Goal: Task Accomplishment & Management: Manage account settings

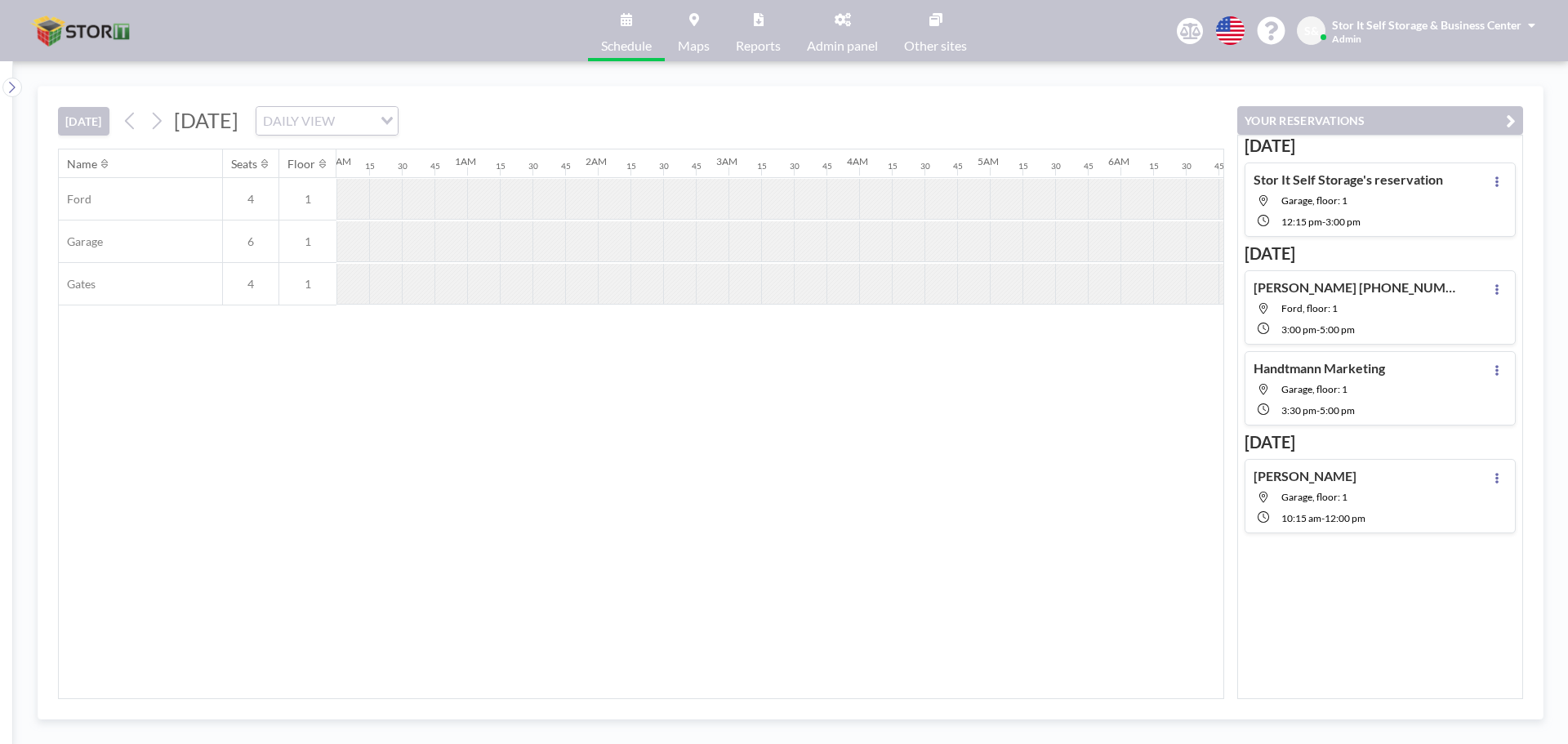
scroll to position [0, 1306]
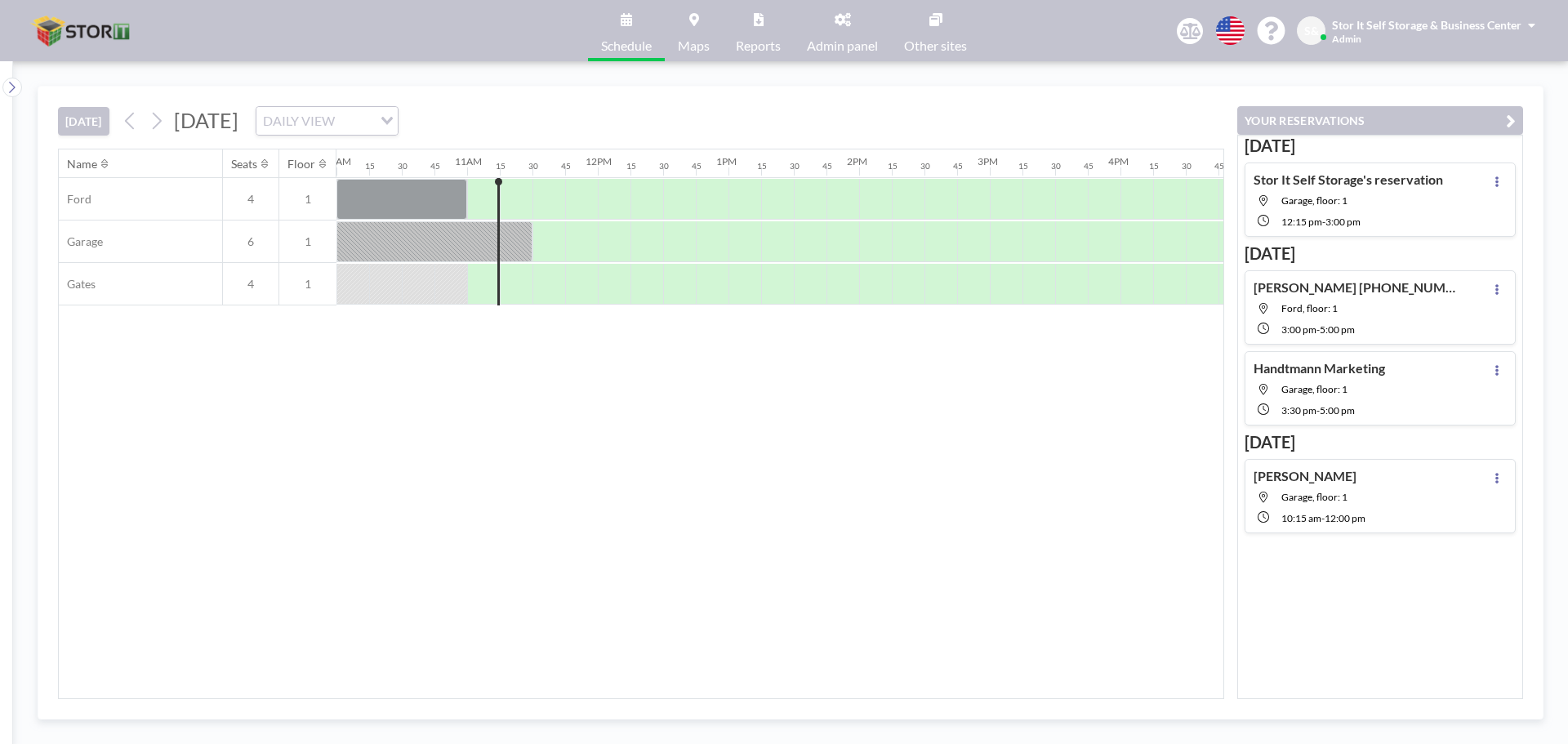
click at [171, 126] on div "[DATE] DAILY VIEW Loading..." at bounding box center [257, 121] width 281 height 29
click at [164, 126] on icon at bounding box center [156, 121] width 16 height 25
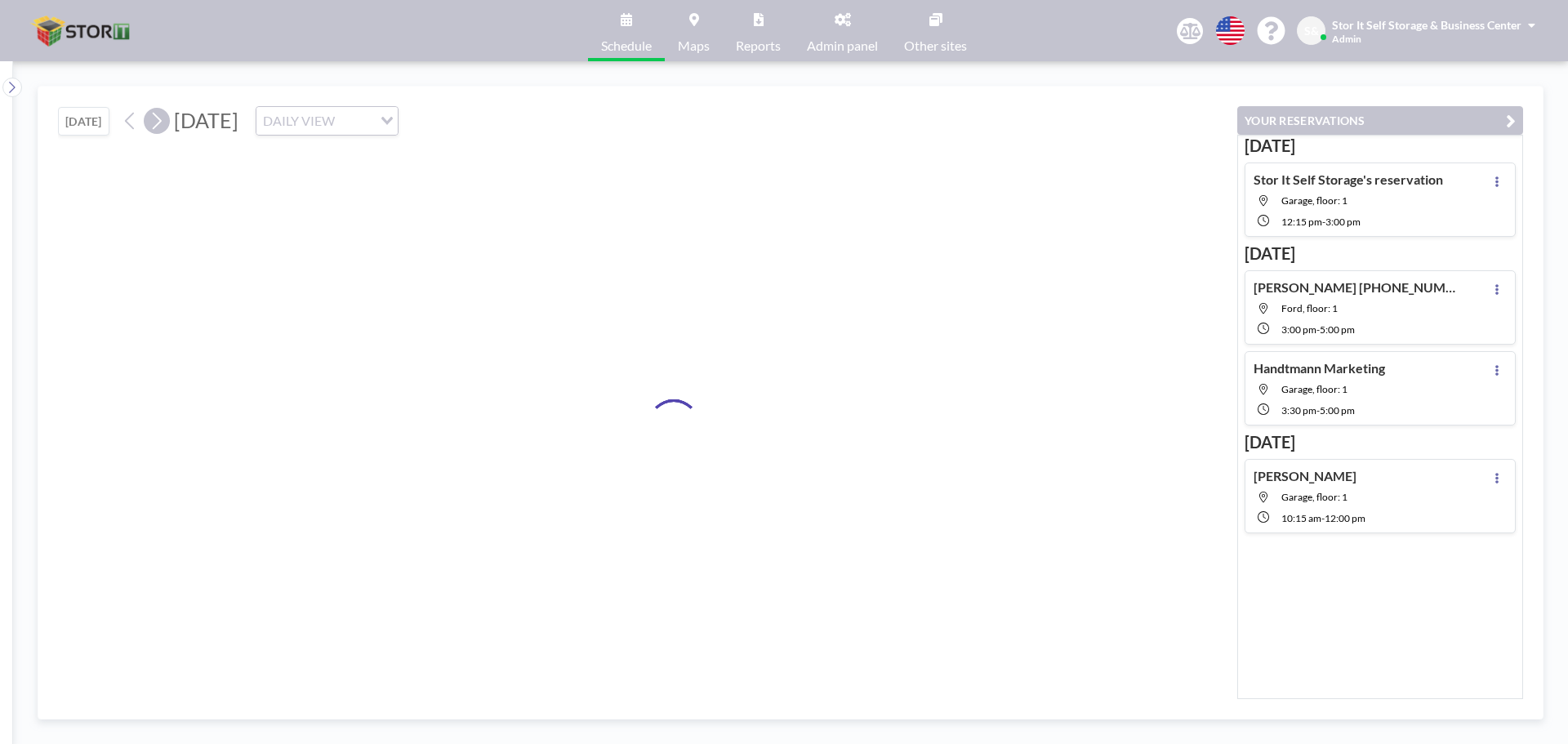
click at [162, 126] on icon at bounding box center [156, 121] width 16 height 25
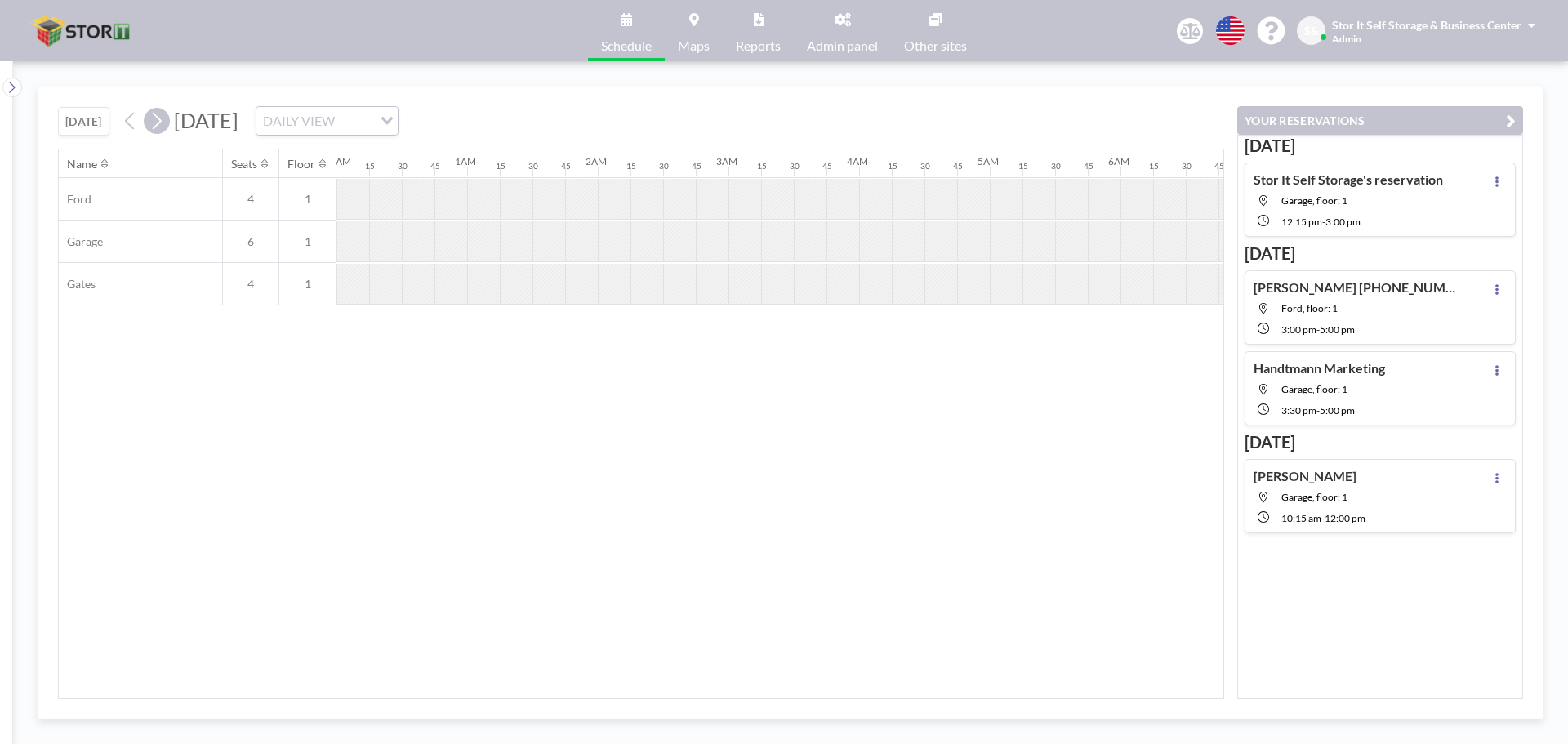
scroll to position [0, 768]
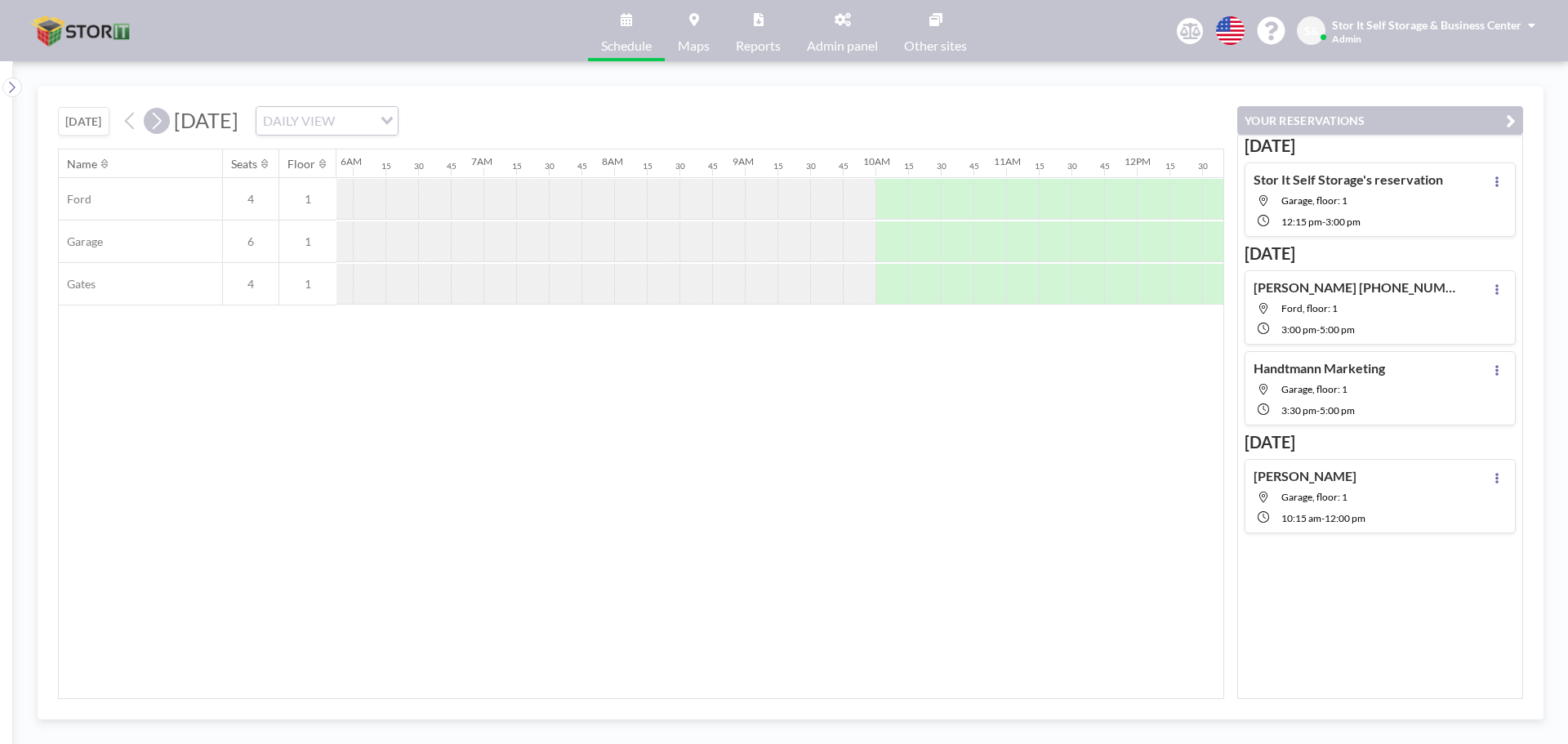
click at [162, 125] on icon at bounding box center [156, 121] width 16 height 25
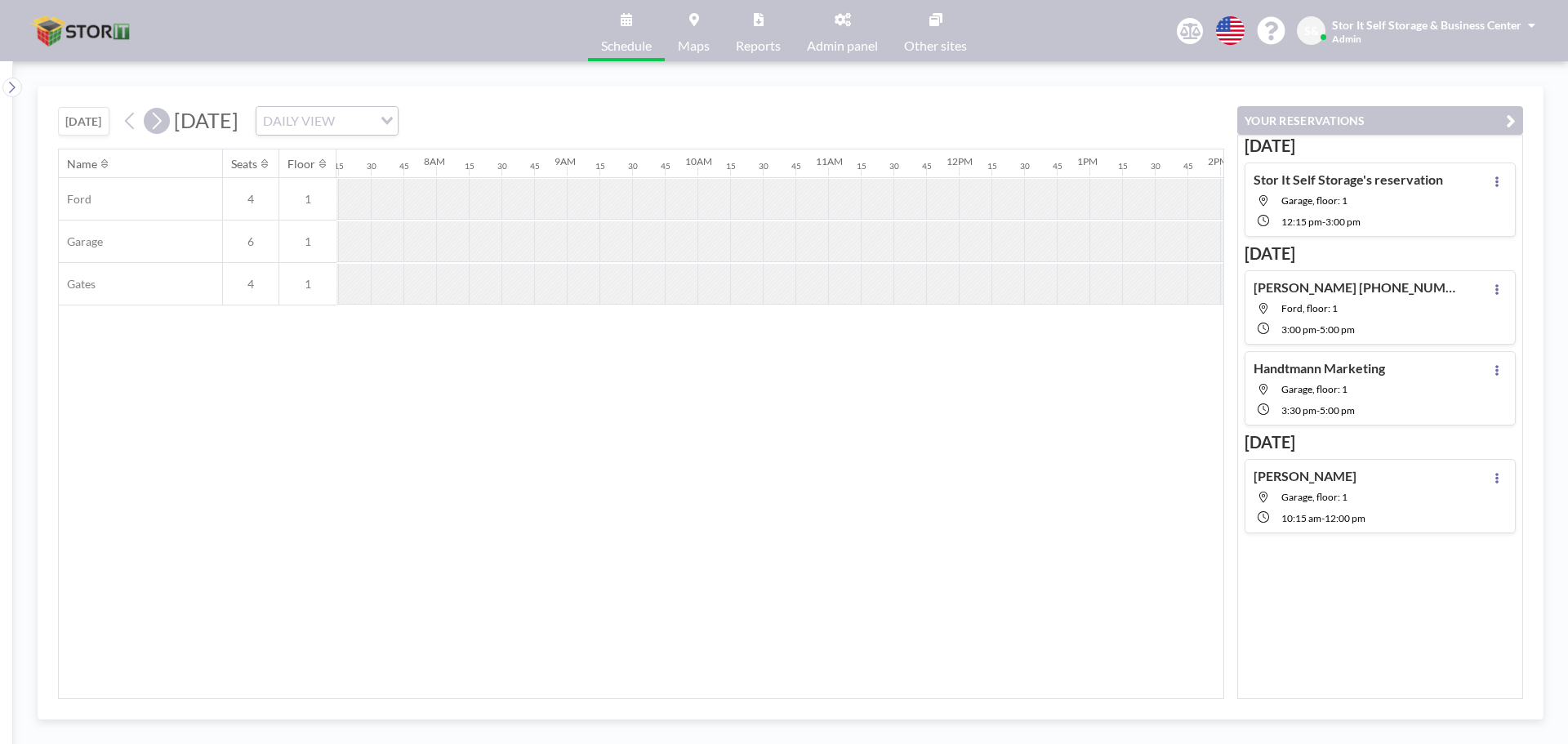
scroll to position [0, 1012]
click at [162, 125] on icon at bounding box center [156, 121] width 16 height 25
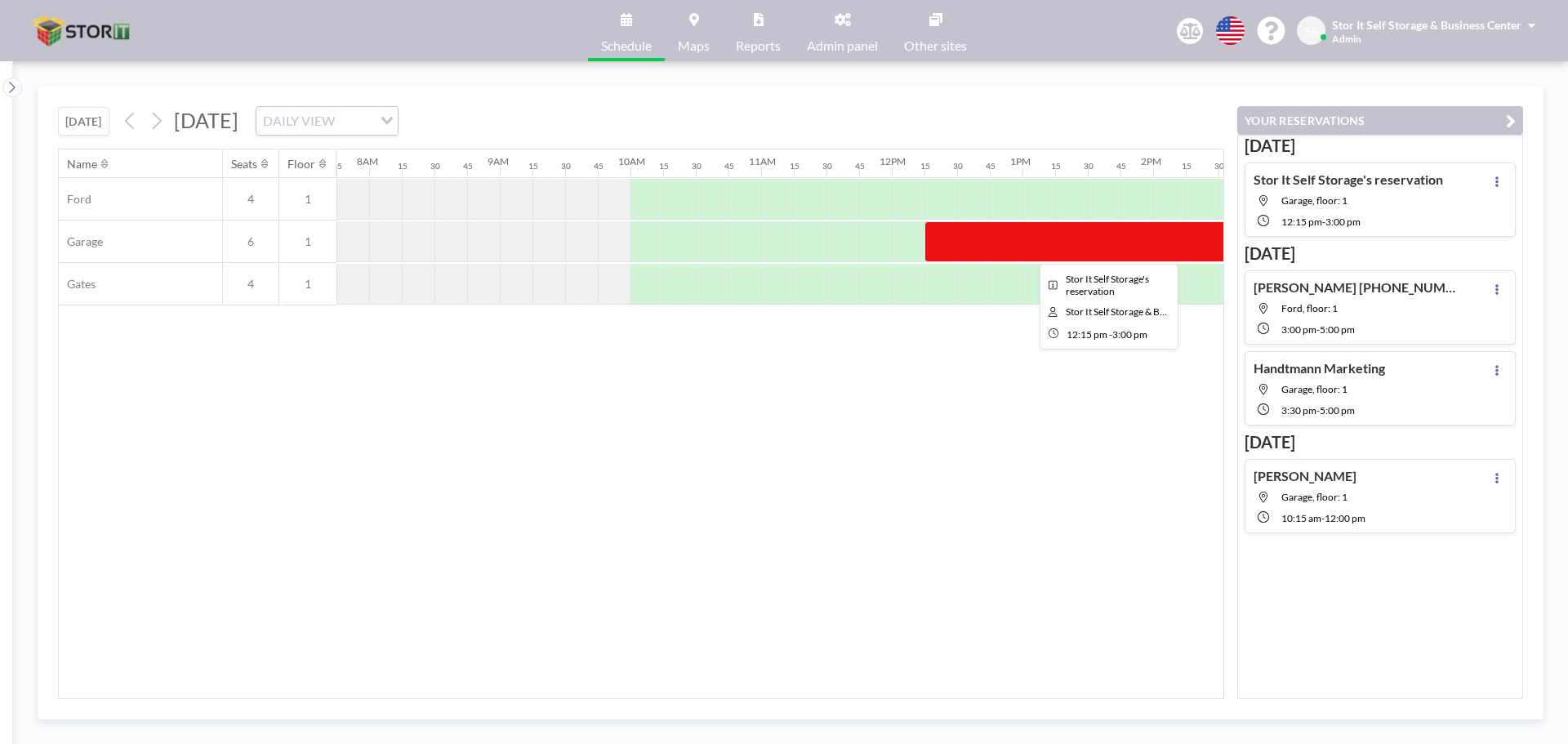
click at [1019, 250] on div at bounding box center [1104, 242] width 359 height 41
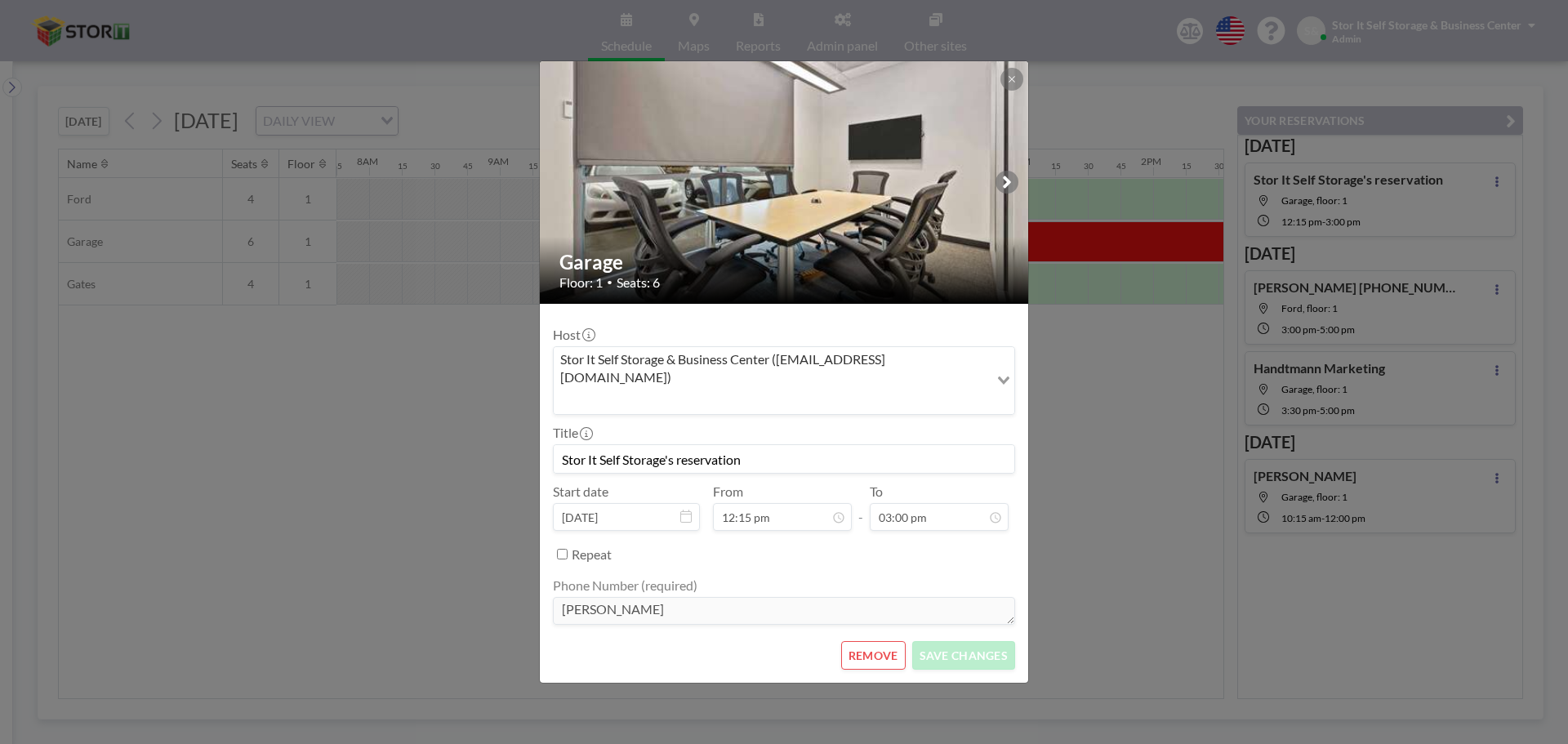
click at [1019, 250] on img at bounding box center [784, 182] width 490 height 327
click at [1015, 91] on button at bounding box center [1011, 79] width 23 height 23
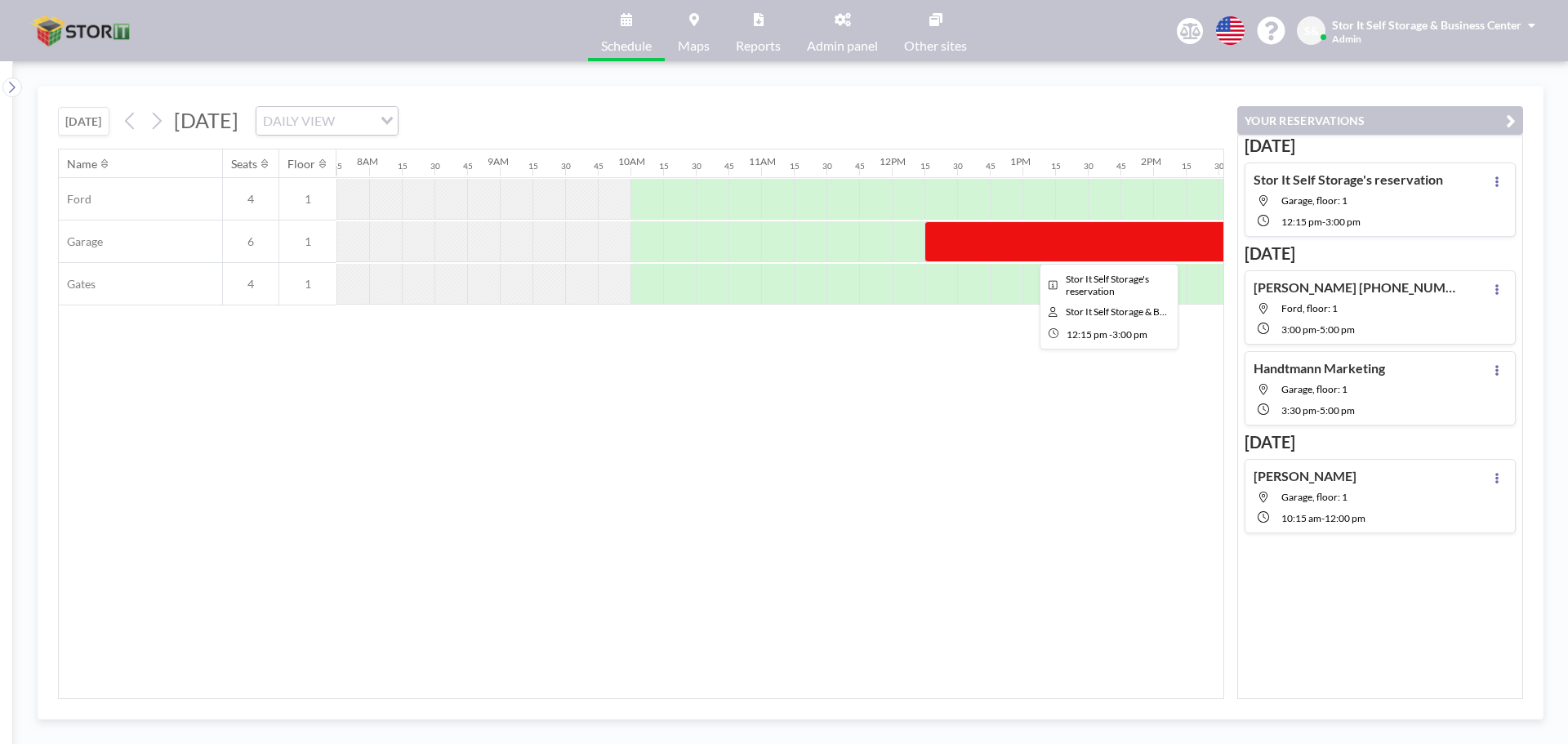
click at [961, 235] on div at bounding box center [1104, 242] width 359 height 41
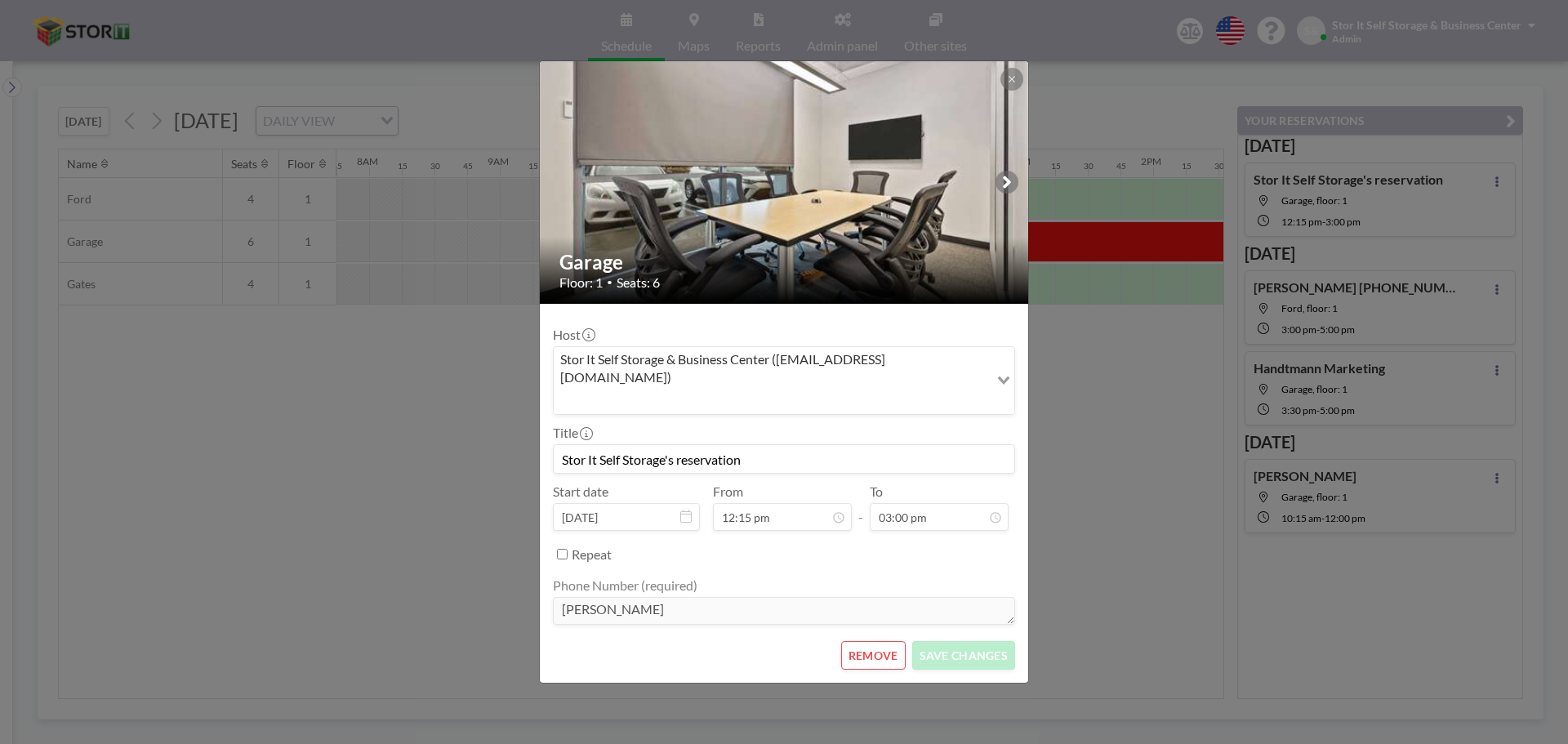
click at [961, 235] on img at bounding box center [784, 182] width 490 height 327
drag, startPoint x: 783, startPoint y: 439, endPoint x: 397, endPoint y: 437, distance: 386.0
click at [395, 465] on div "Garage Floor: 1 • Seats: 6 Host Stor It Self Storage & Business Center ([EMAIL_…" at bounding box center [784, 372] width 1568 height 744
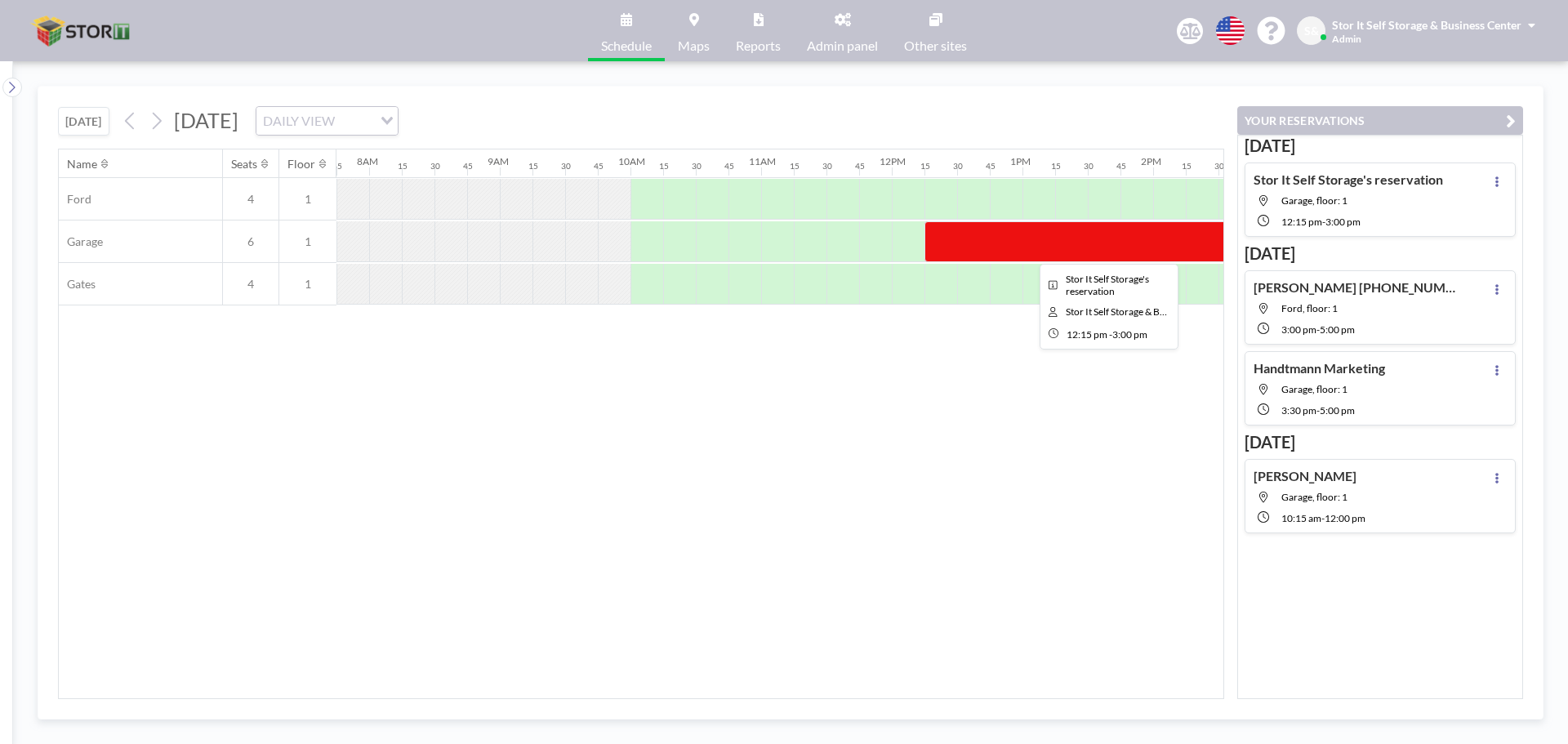
click at [977, 242] on div at bounding box center [1104, 242] width 359 height 41
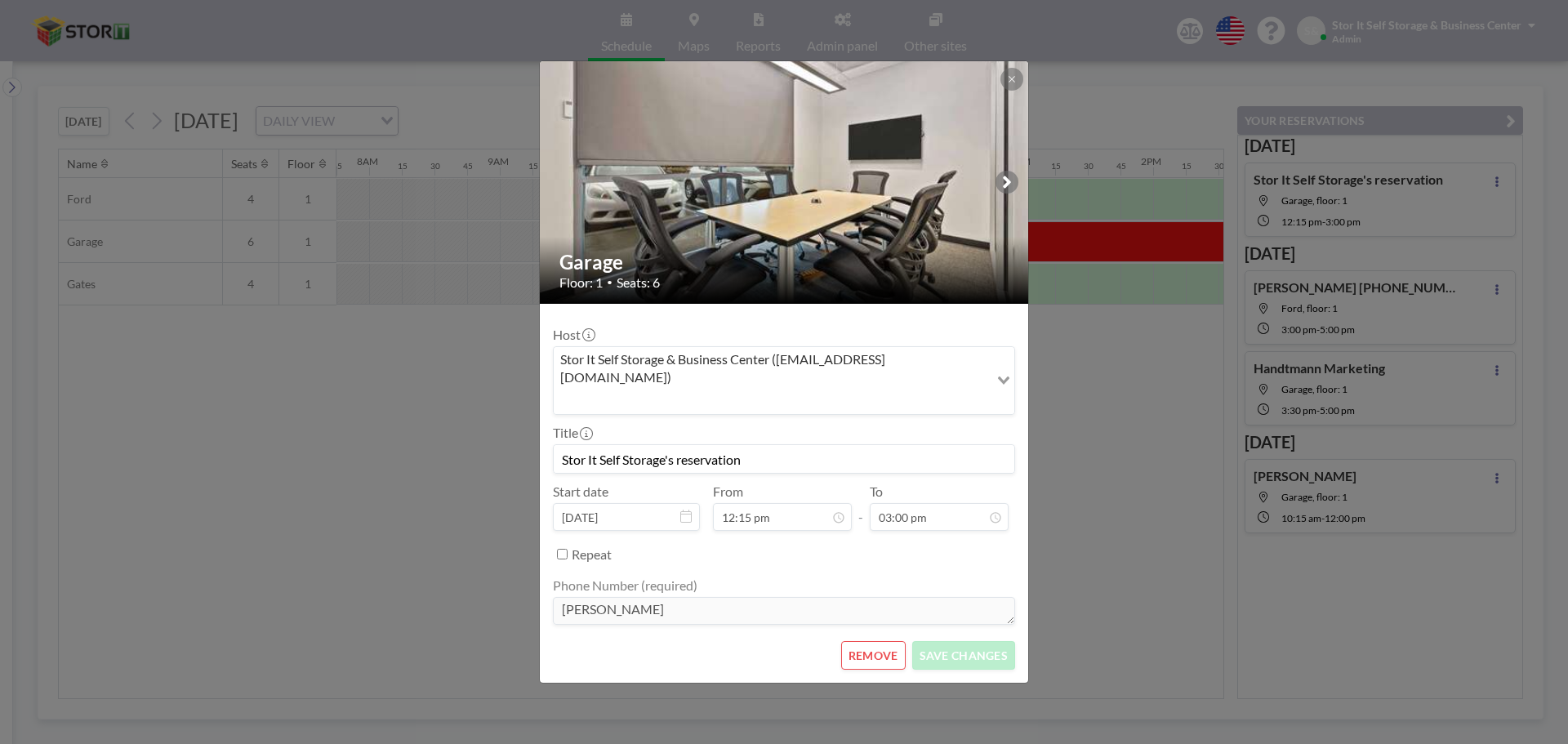
click at [977, 242] on img at bounding box center [784, 182] width 490 height 327
drag, startPoint x: 801, startPoint y: 437, endPoint x: 558, endPoint y: 444, distance: 243.1
click at [558, 445] on input "Stor It Self Storage's reservation" at bounding box center [783, 459] width 461 height 27
type input "[PERSON_NAME]"
click at [982, 641] on button "SAVE CHANGES" at bounding box center [964, 655] width 103 height 28
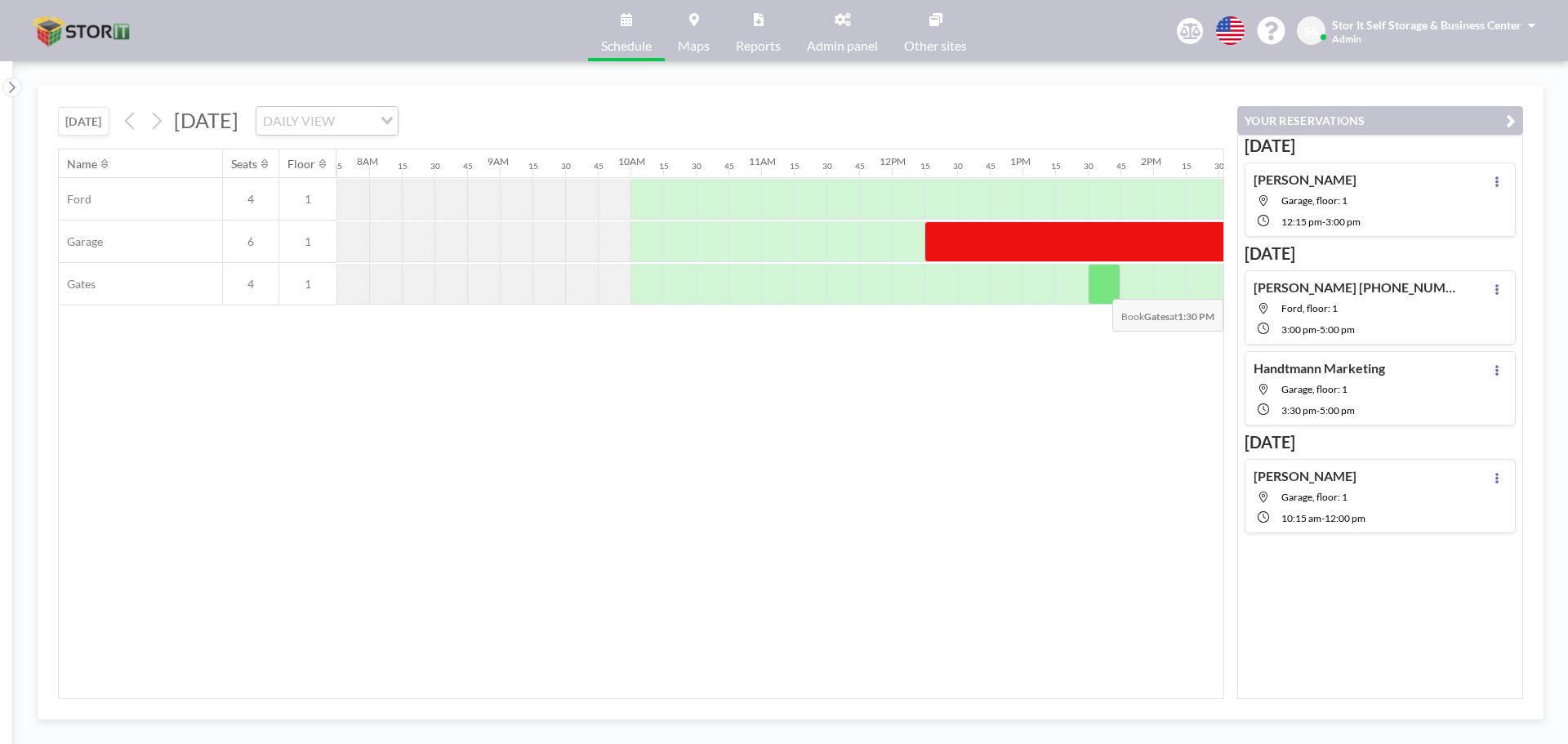
click at [1098, 287] on div at bounding box center [1104, 284] width 33 height 41
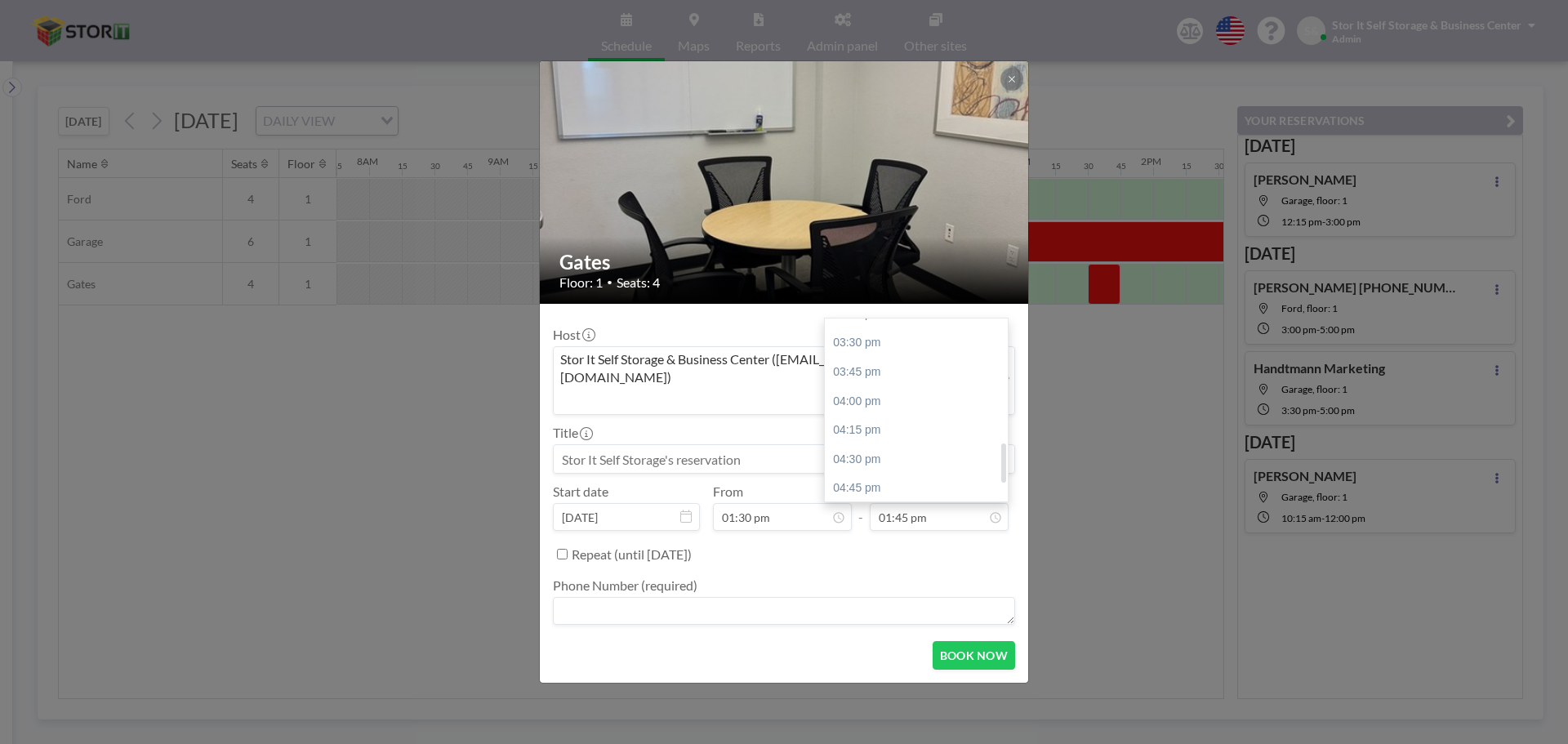
scroll to position [660, 0]
click at [894, 473] on div "05:00 pm" at bounding box center [920, 487] width 191 height 29
type input "05:00 pm"
click at [718, 445] on input at bounding box center [783, 459] width 461 height 27
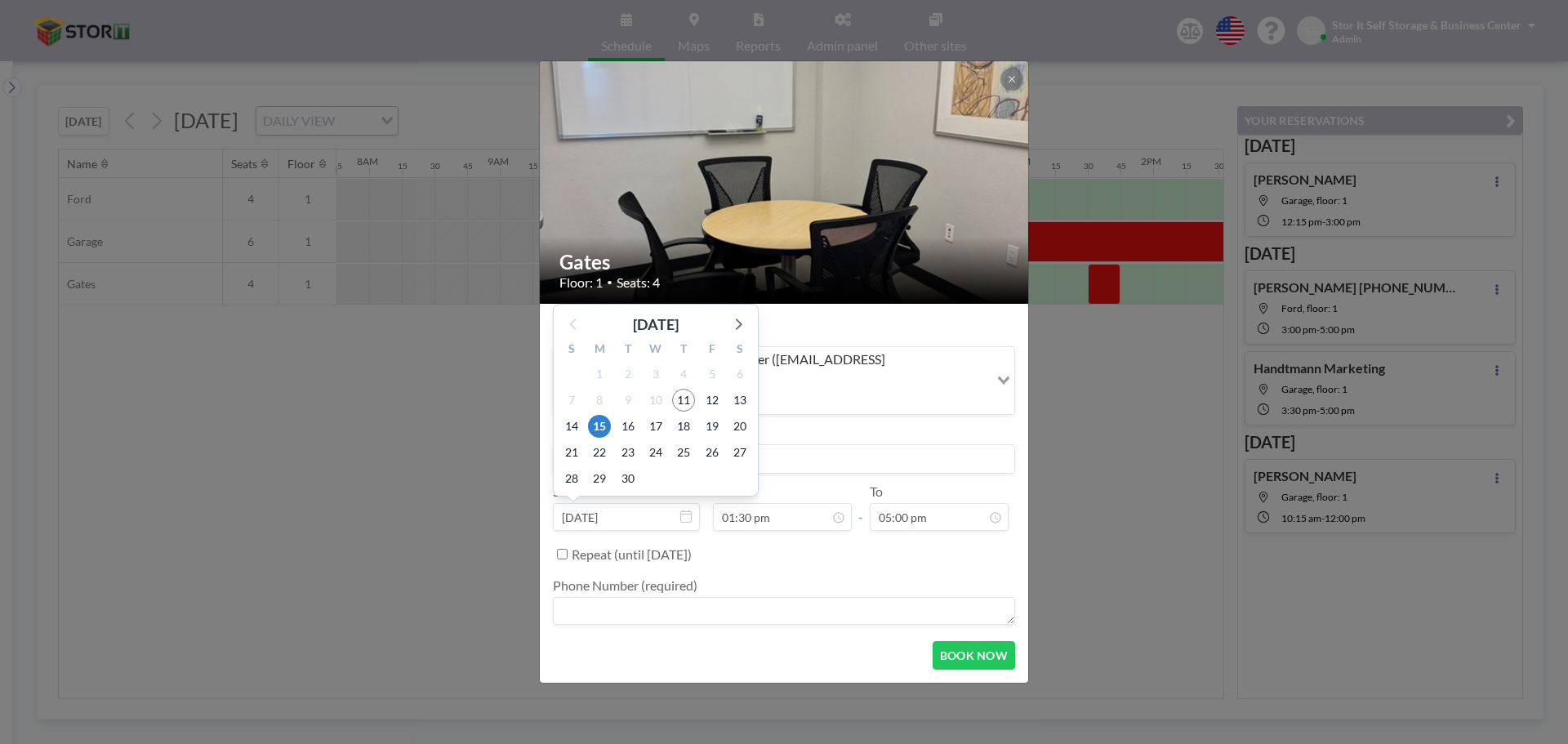
type input "[PERSON_NAME]"
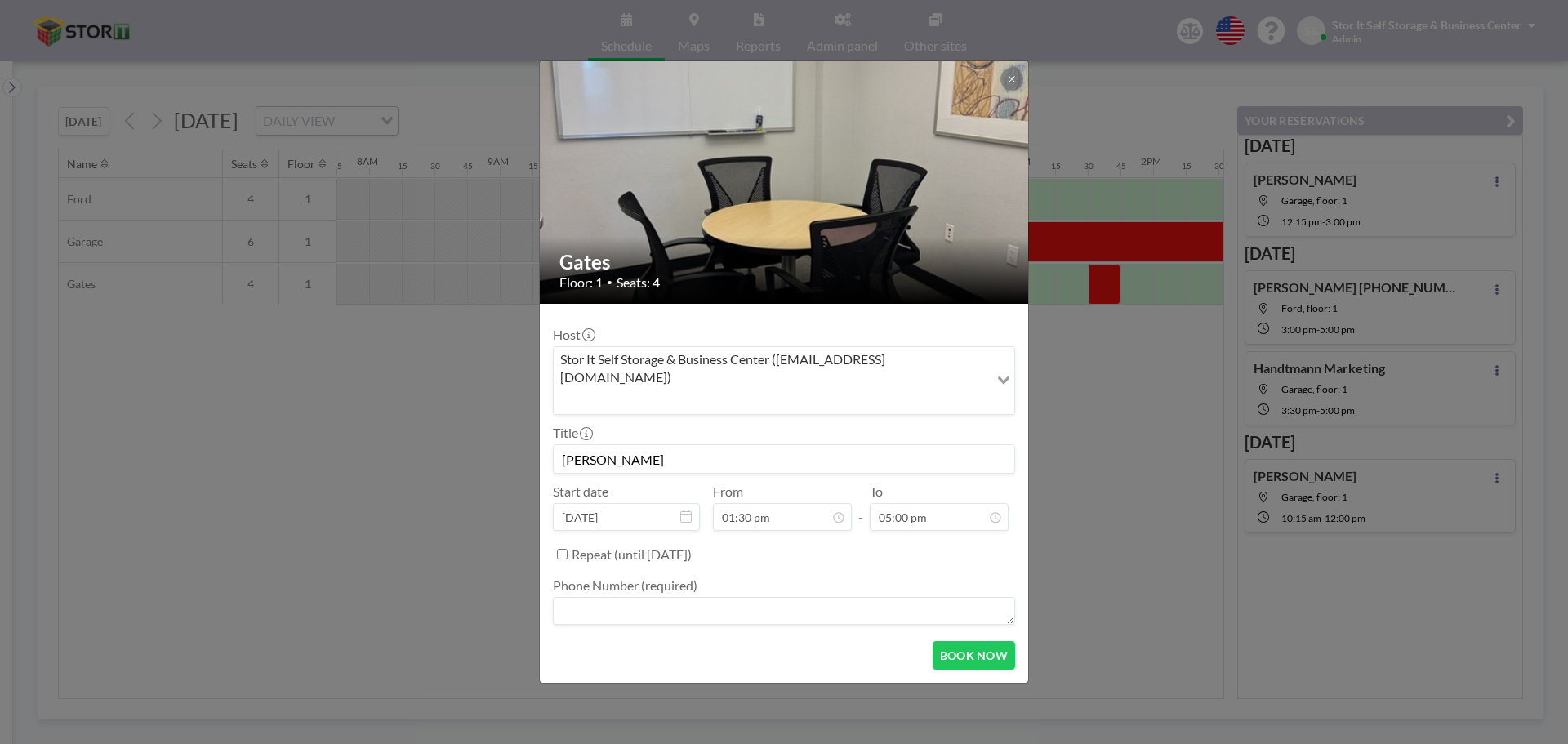
click at [639, 597] on textarea at bounding box center [784, 611] width 463 height 27
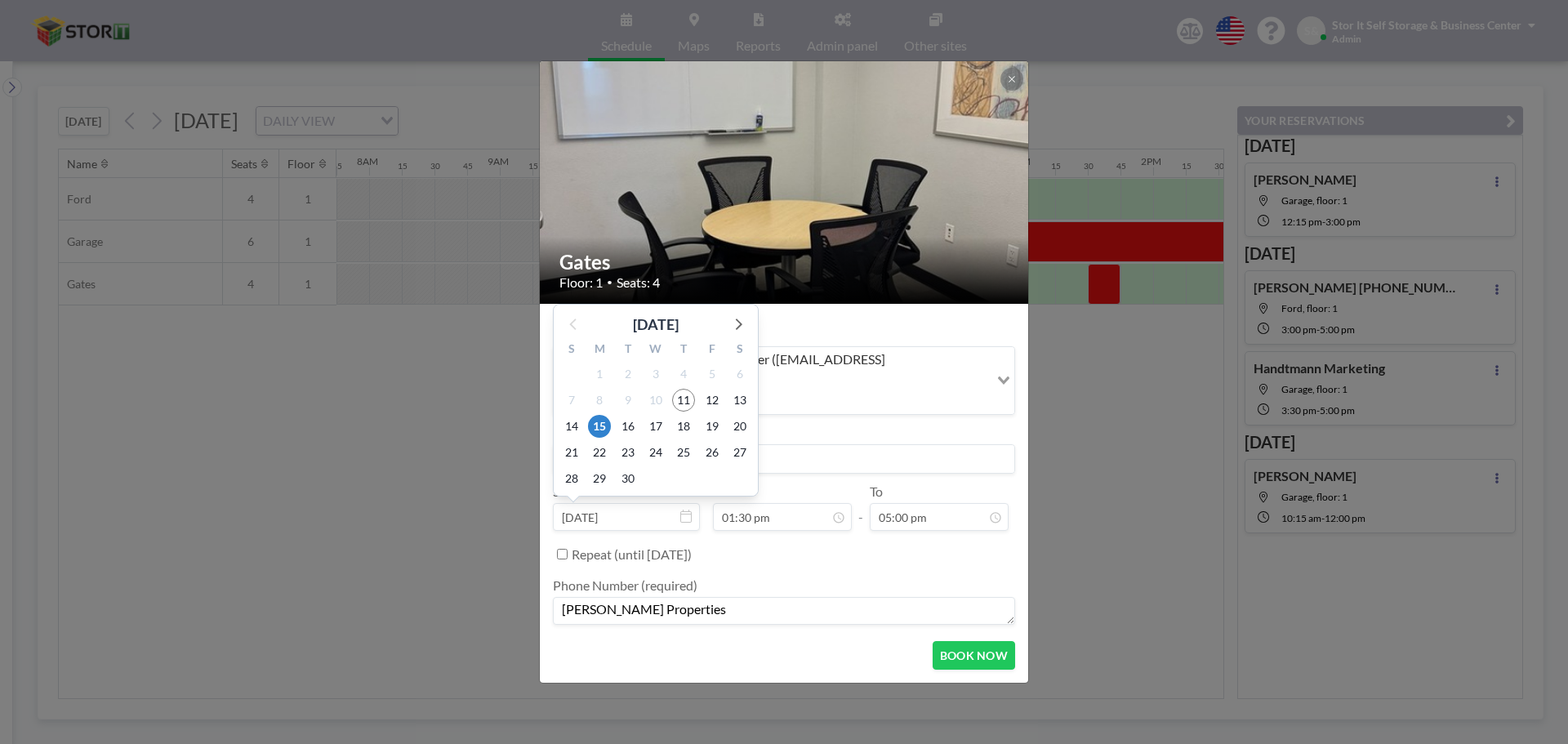
type textarea "[PERSON_NAME] Properties"
drag, startPoint x: 831, startPoint y: 440, endPoint x: 811, endPoint y: 440, distance: 20.0
click at [832, 445] on input "[PERSON_NAME]" at bounding box center [783, 459] width 461 height 27
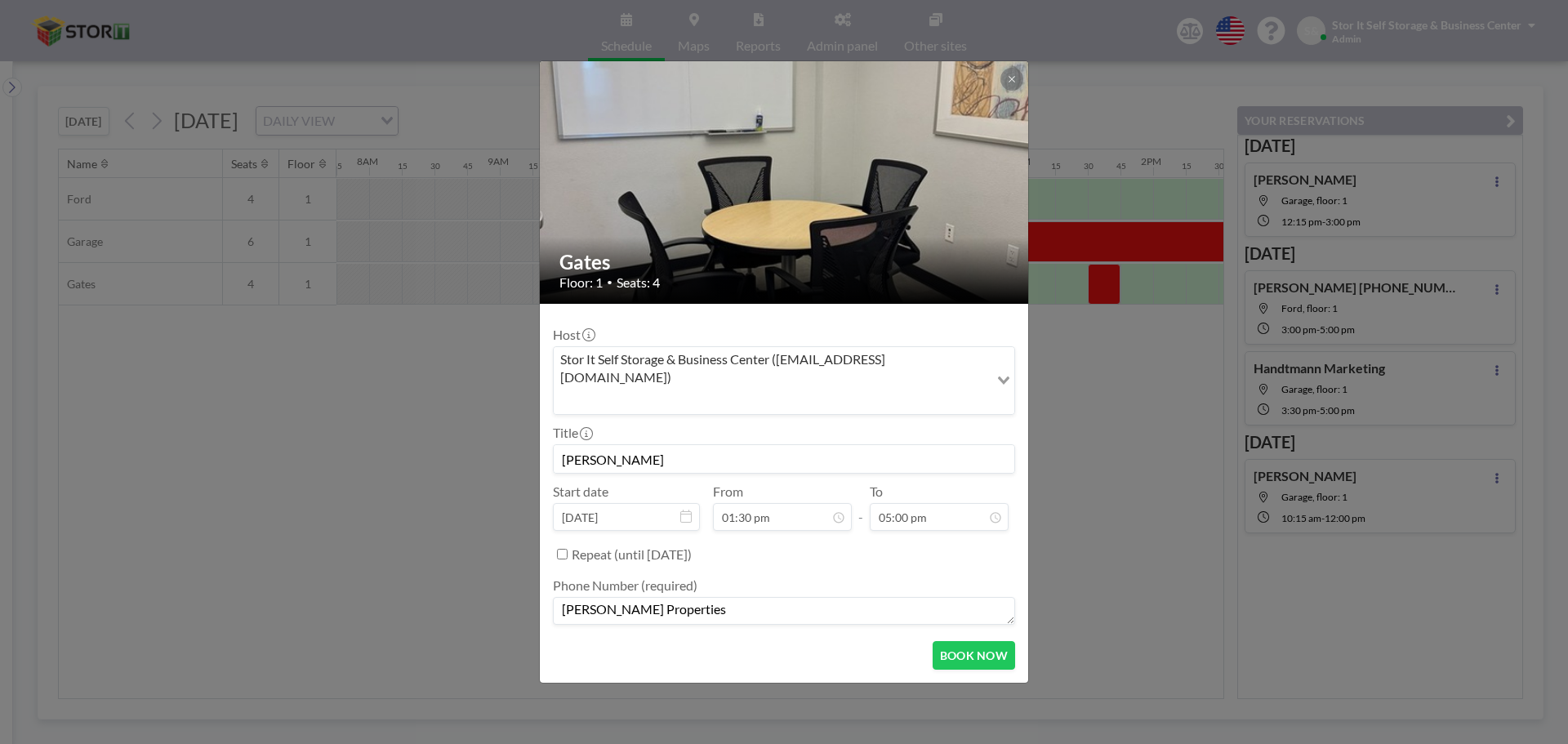
drag, startPoint x: 580, startPoint y: 441, endPoint x: 470, endPoint y: 438, distance: 110.0
click at [471, 438] on div "Gates Floor: 1 • Seats: 4 Host Stor It Self Storage & Business Center ([EMAIL_A…" at bounding box center [784, 372] width 1568 height 744
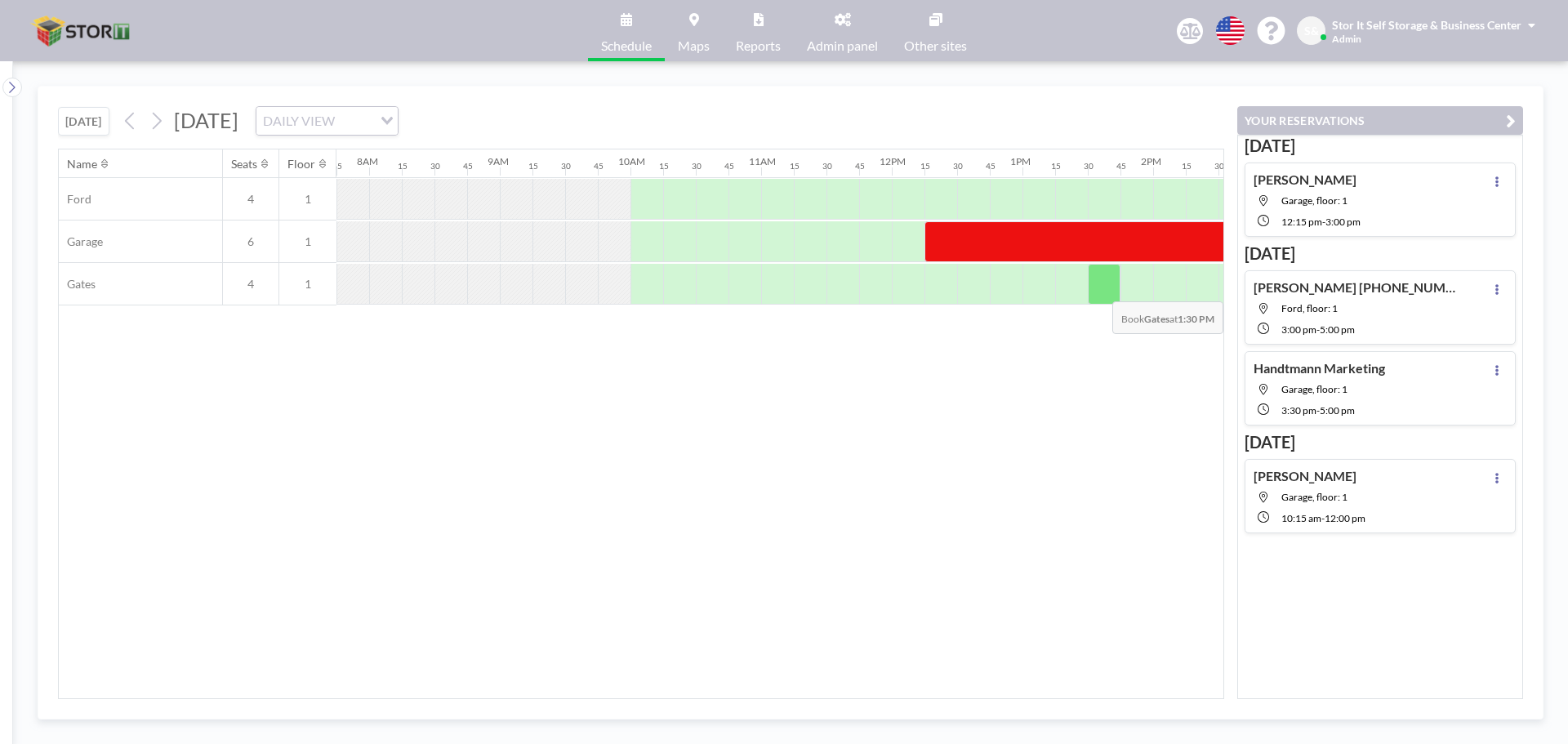
click at [1117, 290] on div at bounding box center [1104, 284] width 33 height 41
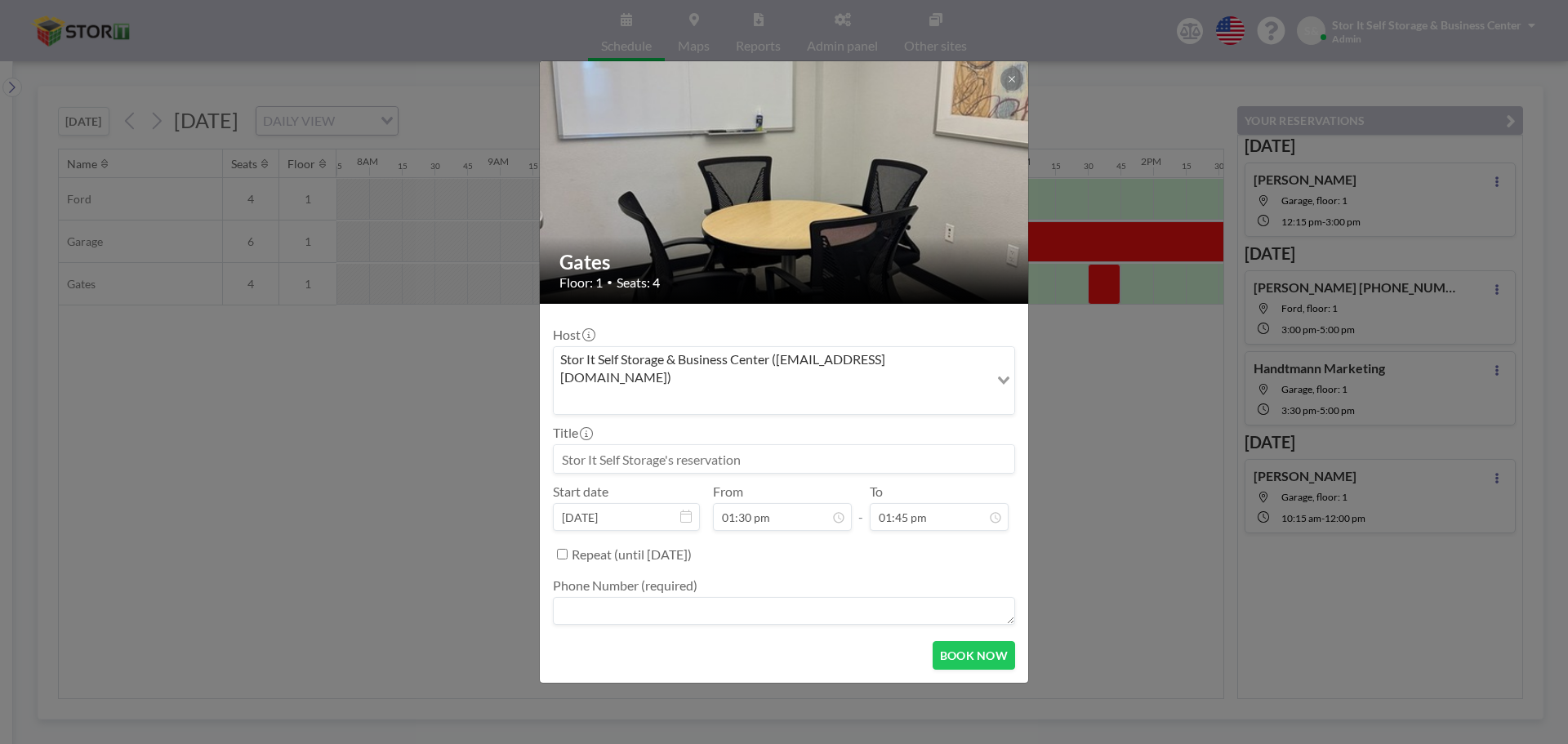
click at [755, 445] on input at bounding box center [783, 459] width 461 height 27
type input "[PERSON_NAME] Properties"
click at [633, 597] on textarea at bounding box center [784, 611] width 463 height 27
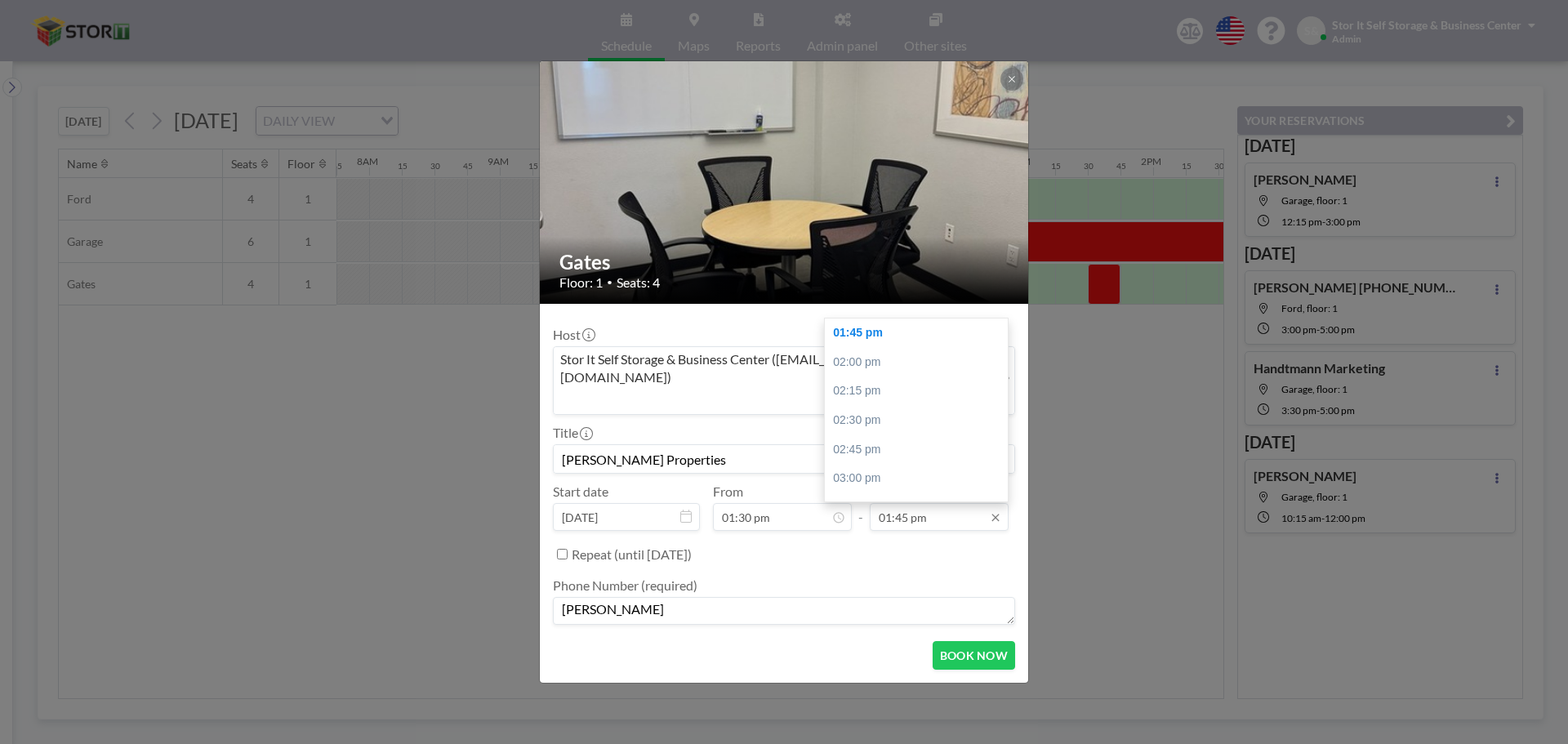
type textarea "[PERSON_NAME]"
click at [917, 503] on input "01:45 pm" at bounding box center [939, 517] width 139 height 27
click at [895, 473] on div "05:00 pm" at bounding box center [920, 487] width 191 height 29
type input "05:00 pm"
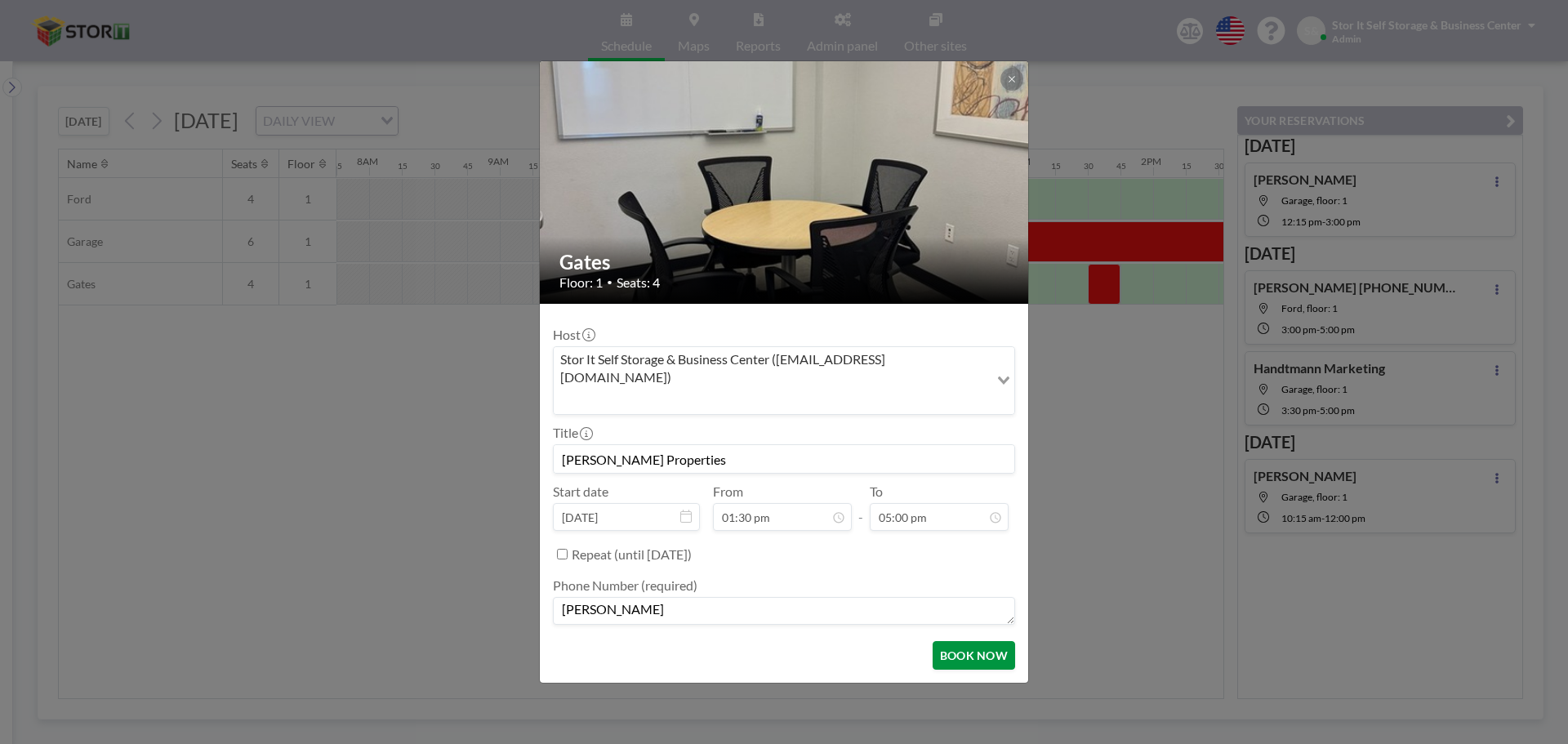
click at [962, 641] on button "BOOK NOW" at bounding box center [974, 655] width 82 height 28
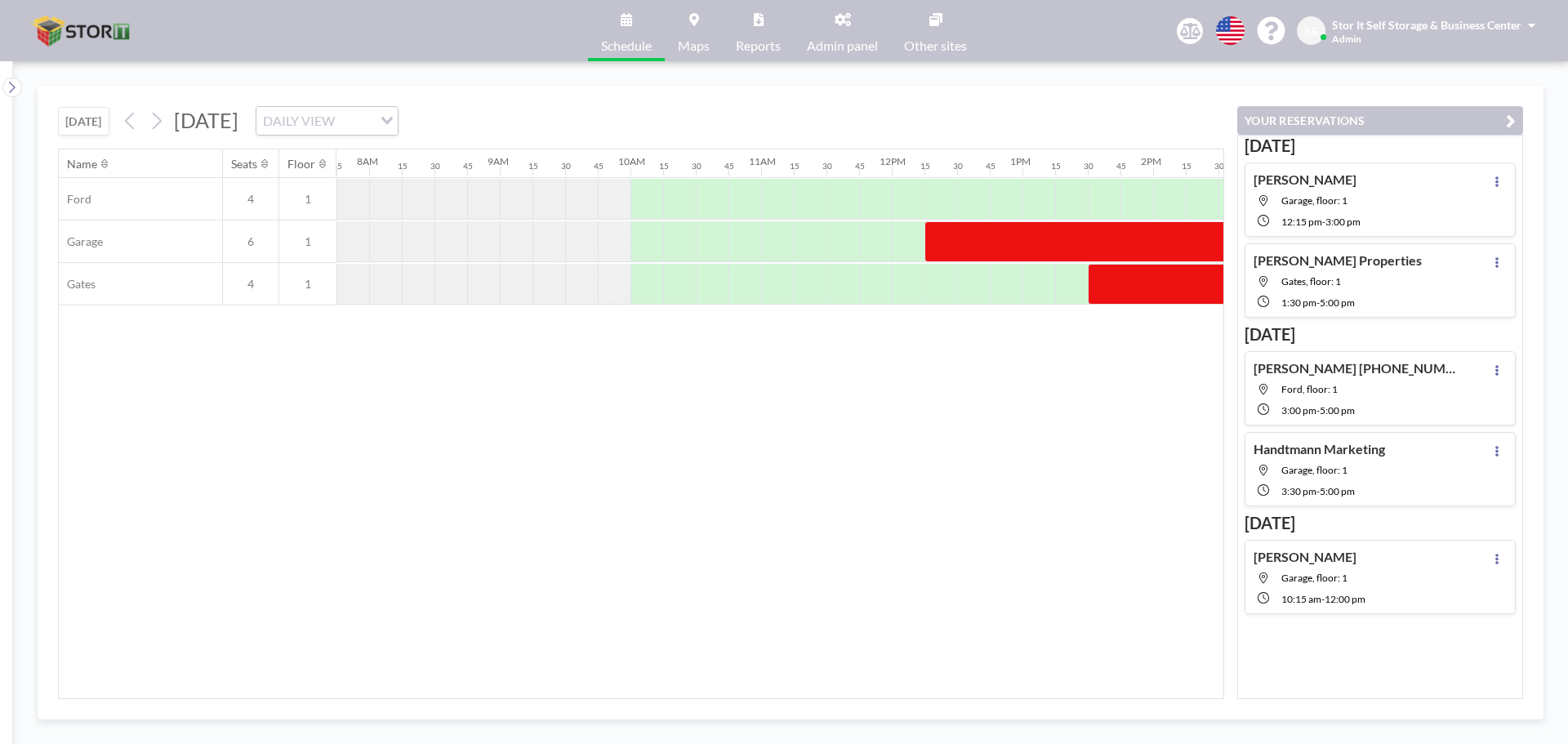
click at [774, 393] on div "Name Seats Floor 12AM 15 30 45 1AM 15 30 45 2AM 15 30 45 3AM 15 30 45 4AM 15 30…" at bounding box center [640, 423] width 1164 height 549
click at [1059, 458] on div "Name Seats Floor 12AM 15 30 45 1AM 15 30 45 2AM 15 30 45 3AM 15 30 45 4AM 15 30…" at bounding box center [640, 423] width 1164 height 549
click at [127, 121] on icon at bounding box center [130, 121] width 16 height 25
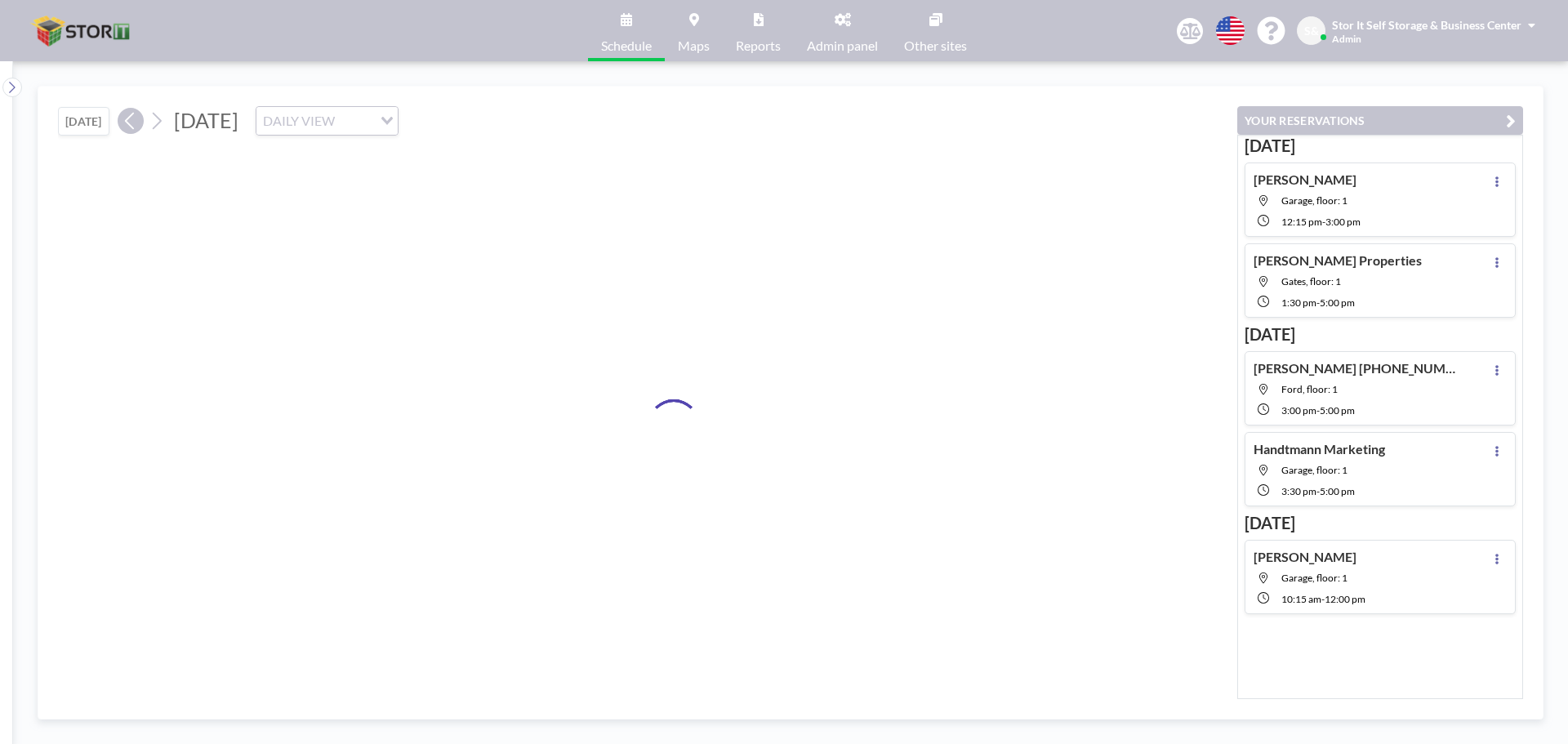
click at [127, 121] on icon at bounding box center [130, 121] width 16 height 25
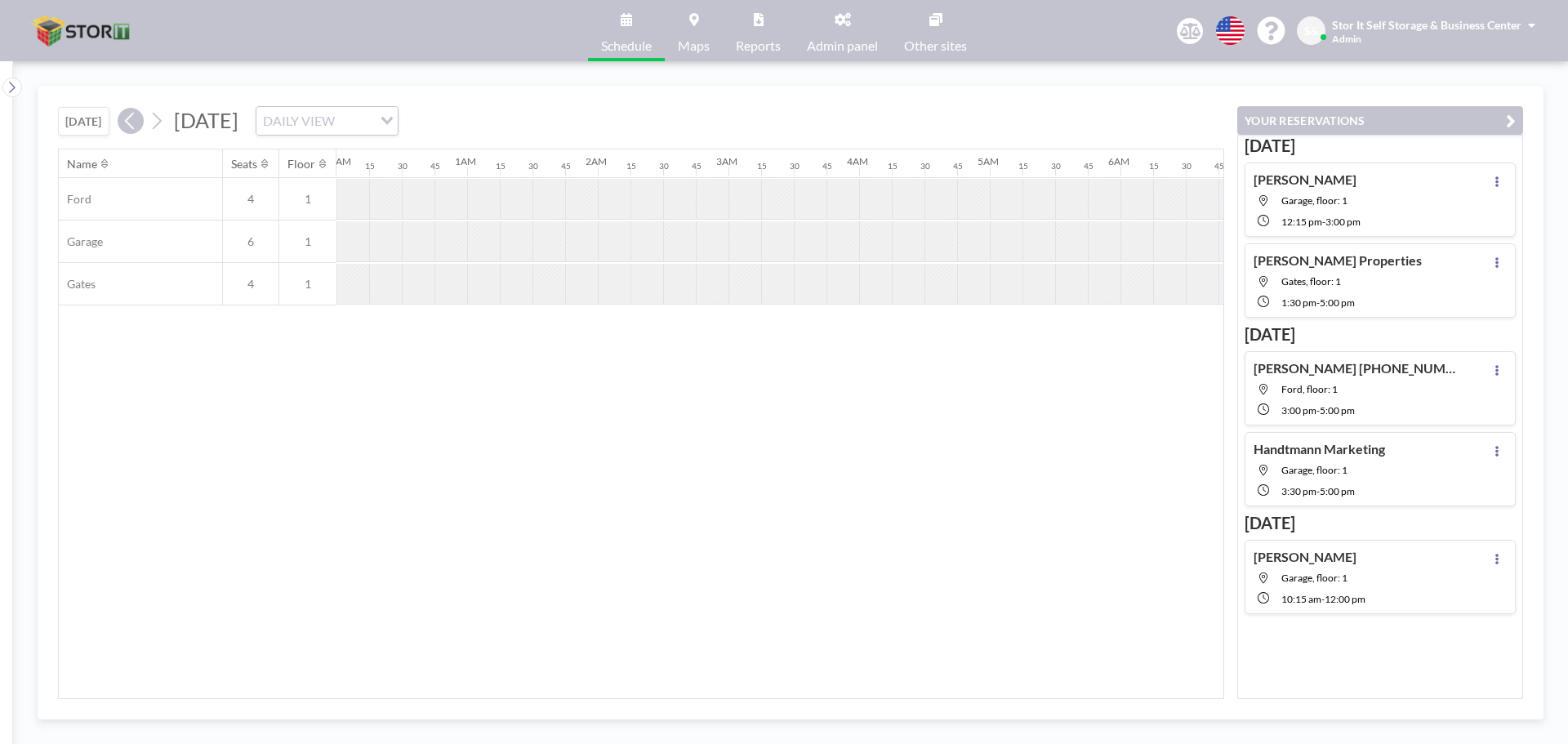
click at [127, 121] on icon at bounding box center [130, 121] width 16 height 25
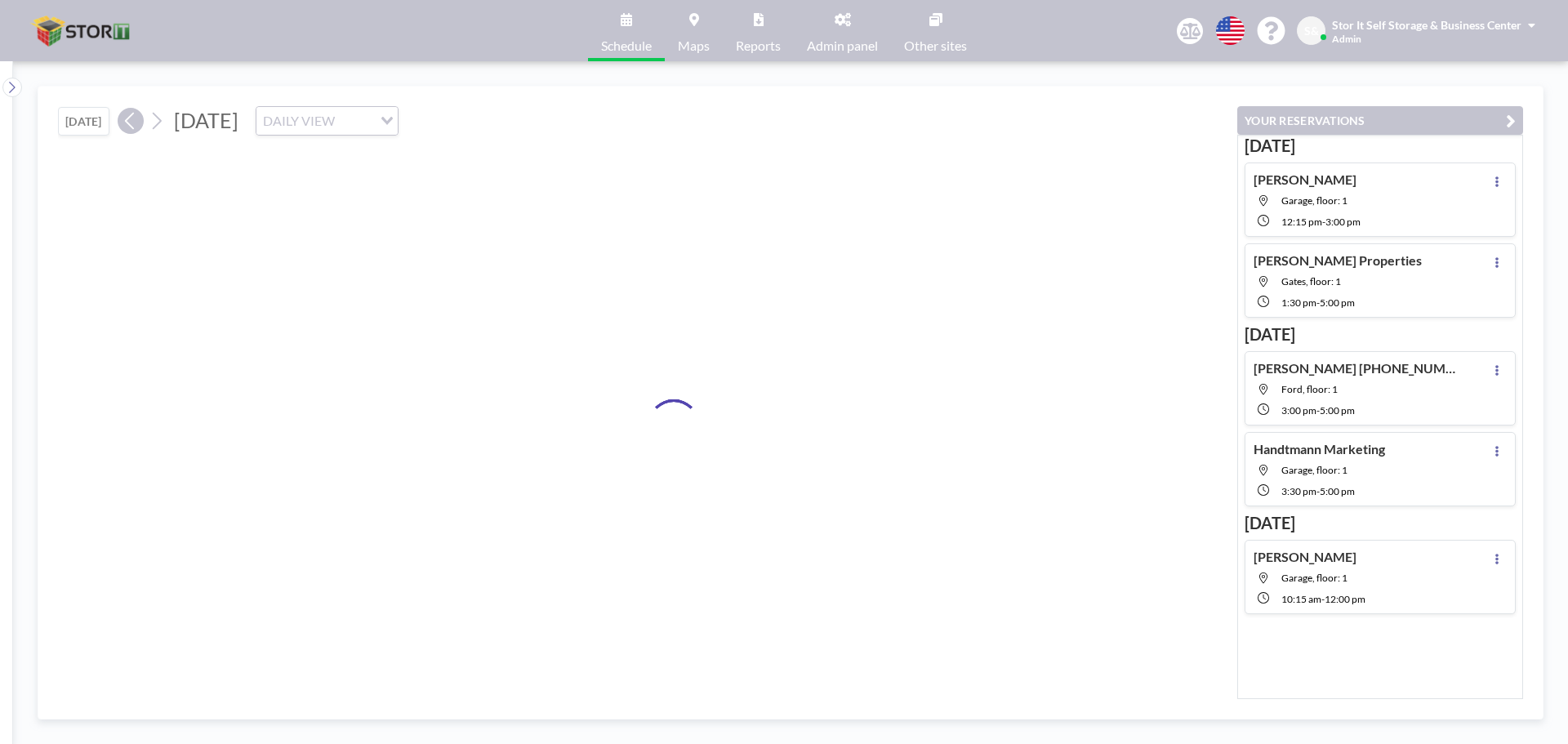
click at [127, 121] on icon at bounding box center [130, 121] width 16 height 25
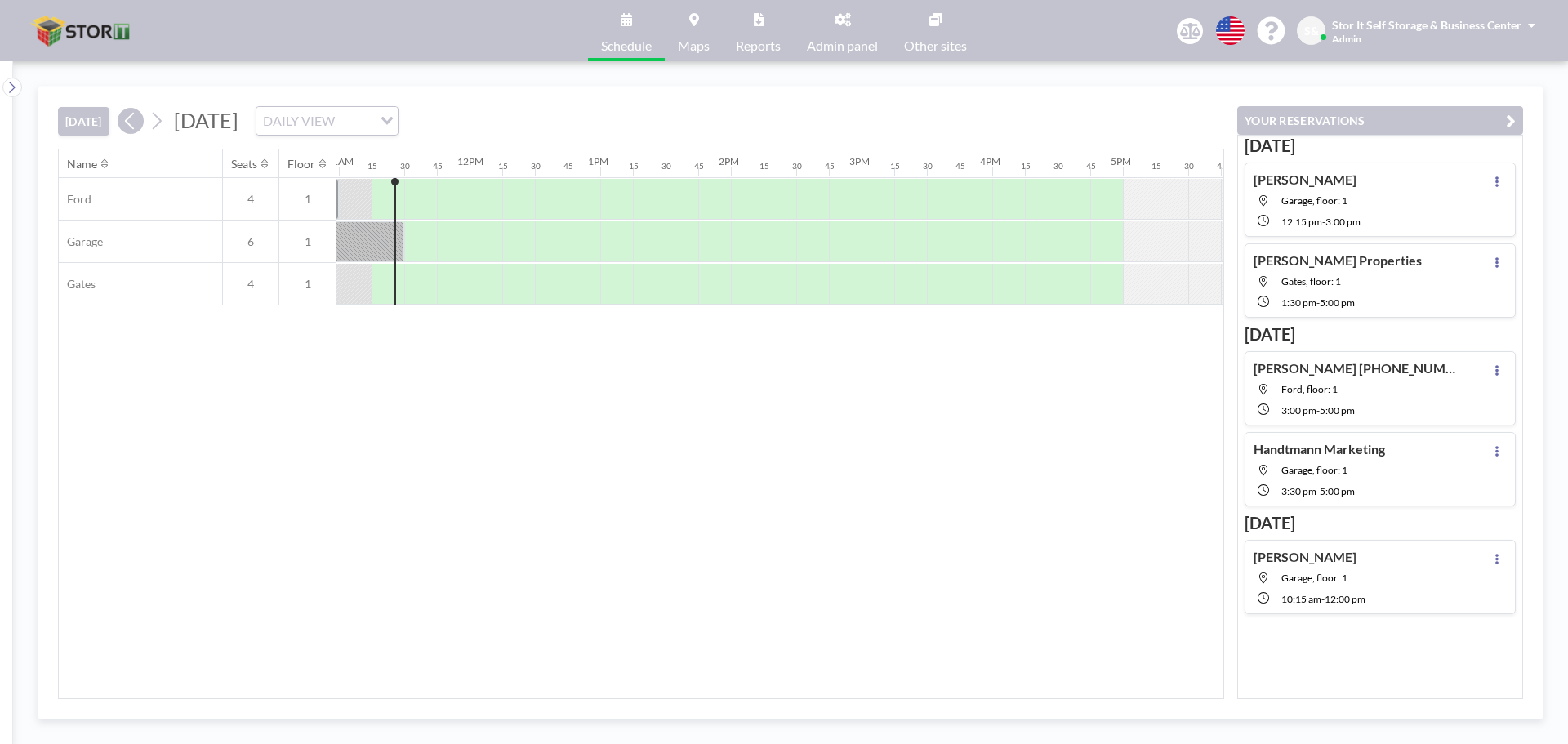
scroll to position [0, 1437]
